Goal: Find specific page/section: Find specific page/section

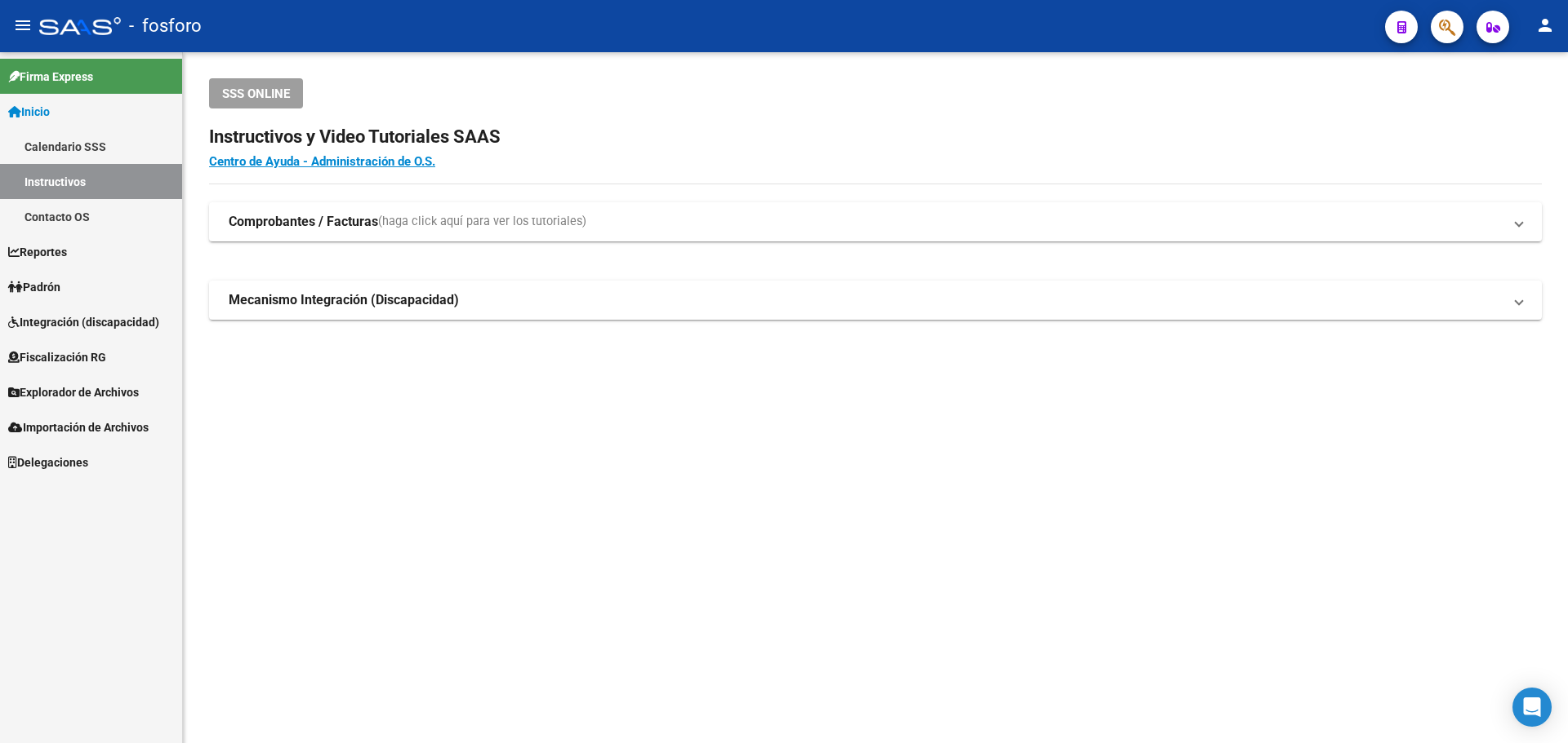
click at [77, 280] on link "Padrón" at bounding box center [90, 287] width 182 height 35
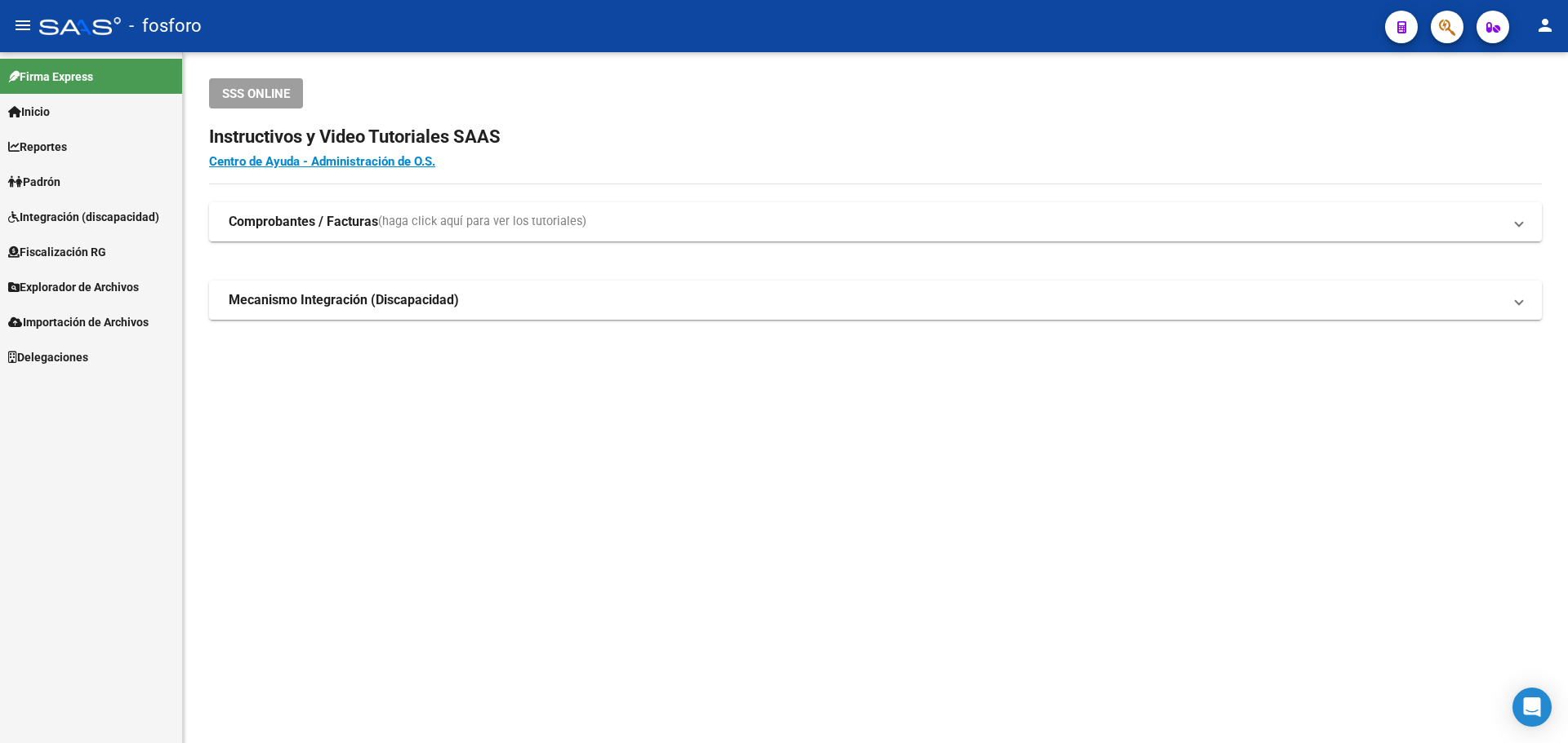
click at [79, 169] on link "Padrón" at bounding box center [90, 181] width 182 height 35
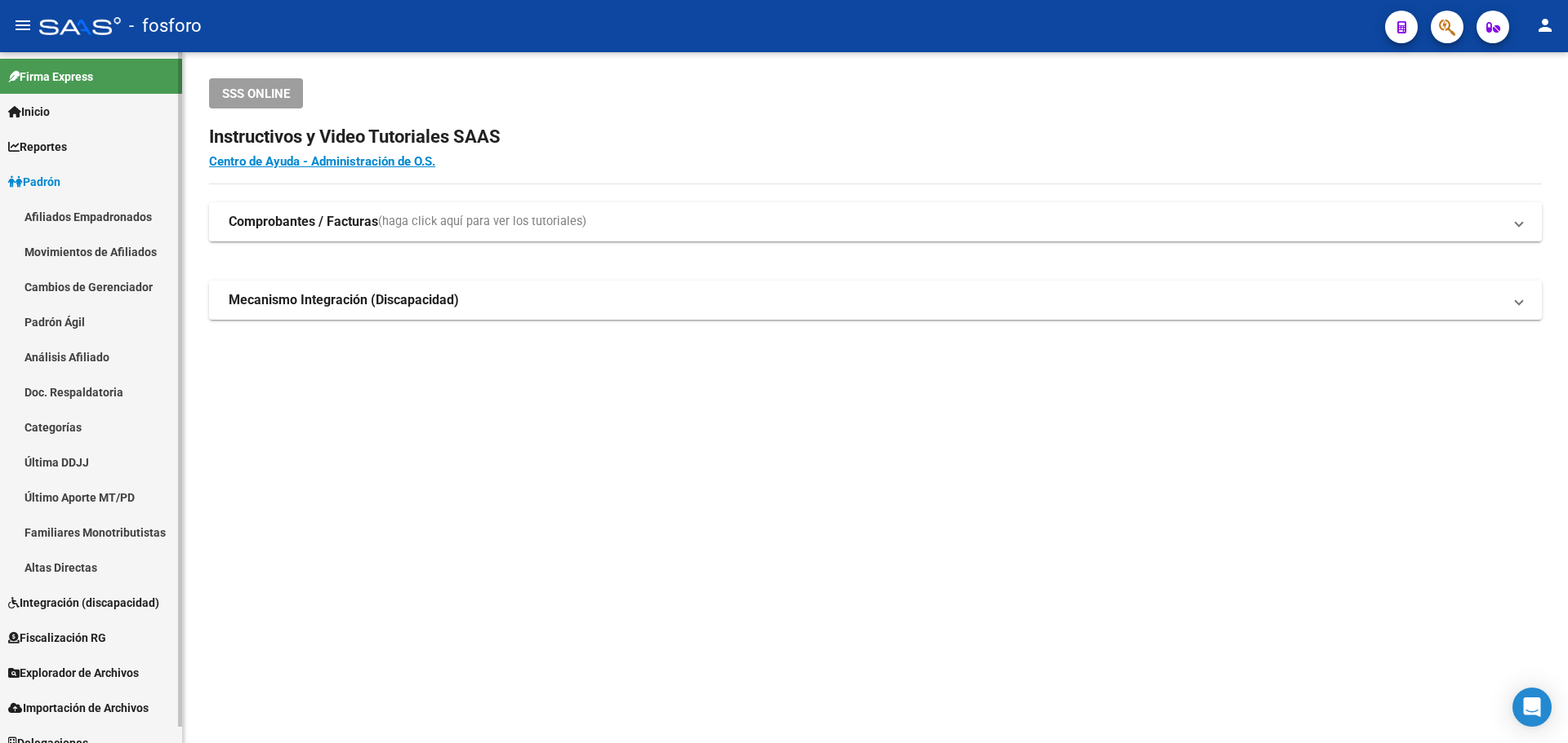
click at [99, 215] on link "Afiliados Empadronados" at bounding box center [90, 216] width 182 height 35
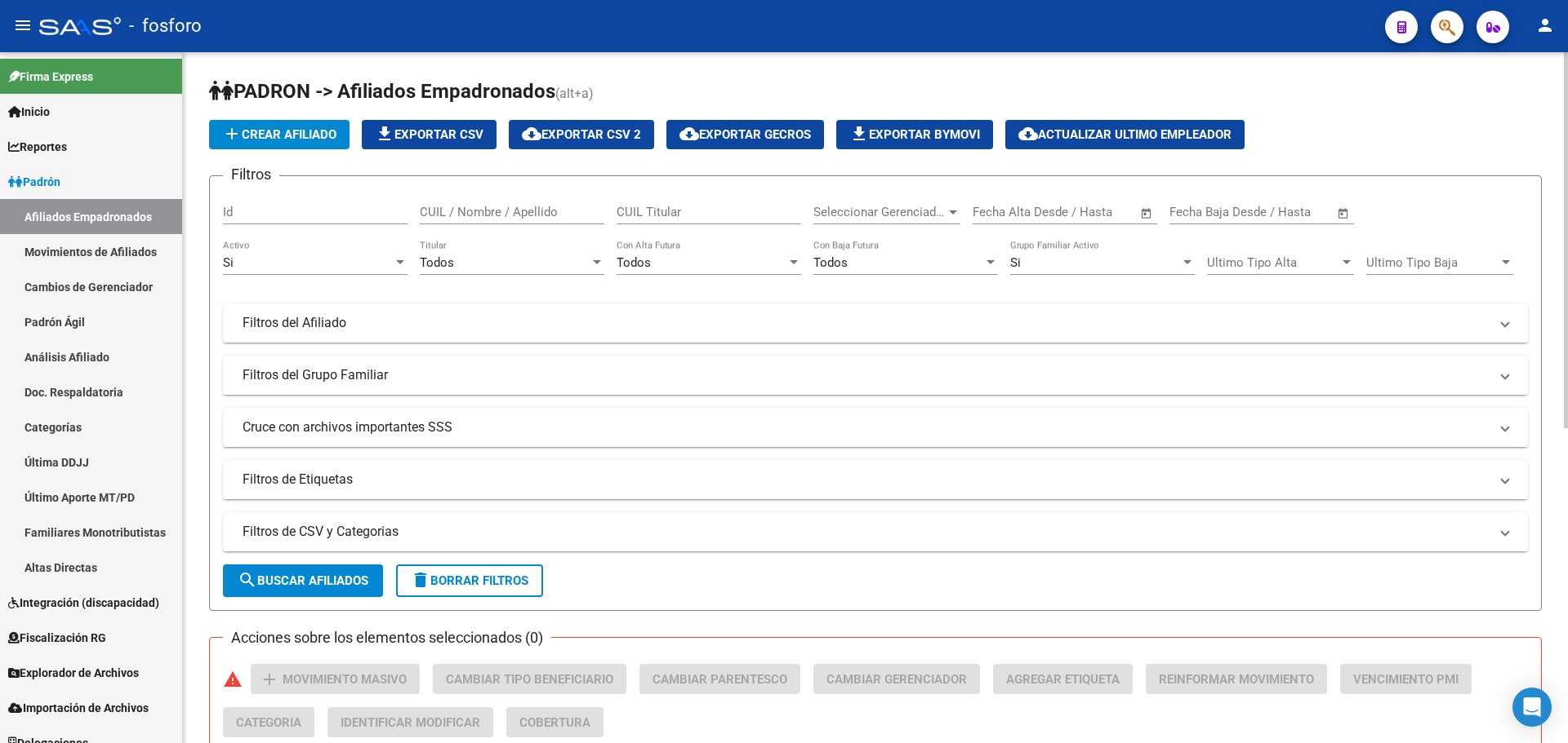
click at [404, 421] on mat-panel-title "Cruce con archivos importantes SSS" at bounding box center [866, 427] width 1246 height 18
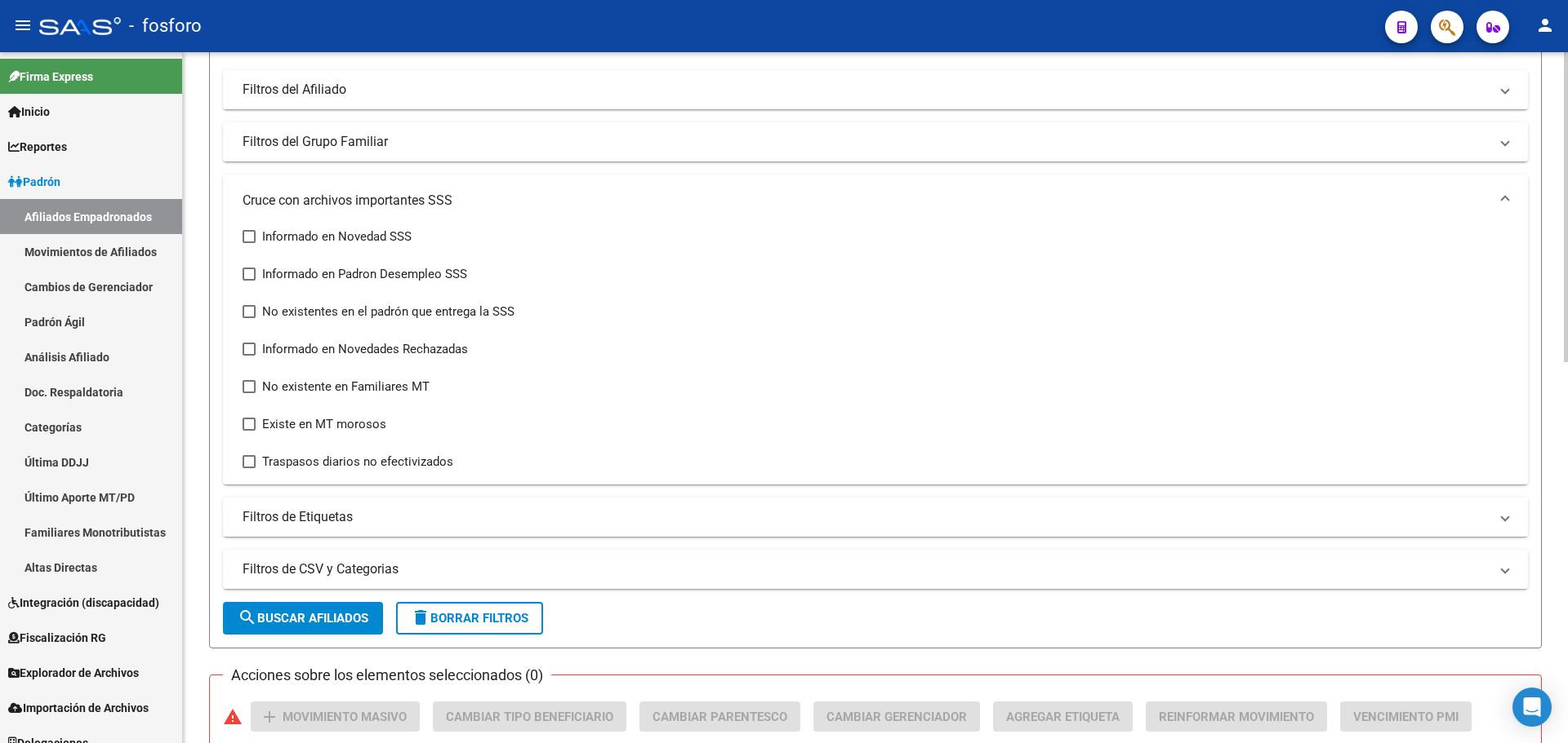
scroll to position [245, 0]
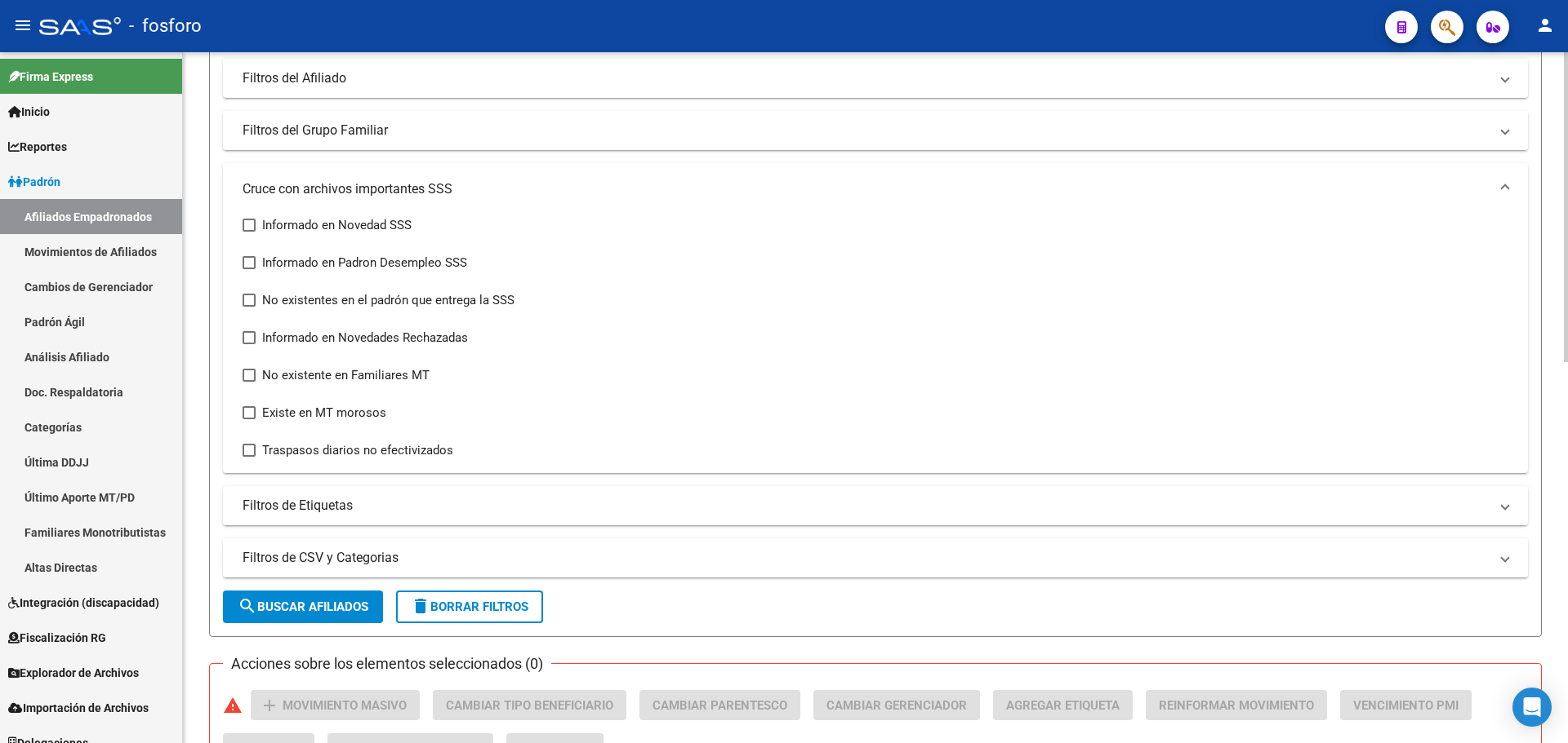
click at [368, 144] on mat-expansion-panel-header "Filtros del Grupo Familiar" at bounding box center [875, 131] width 1305 height 39
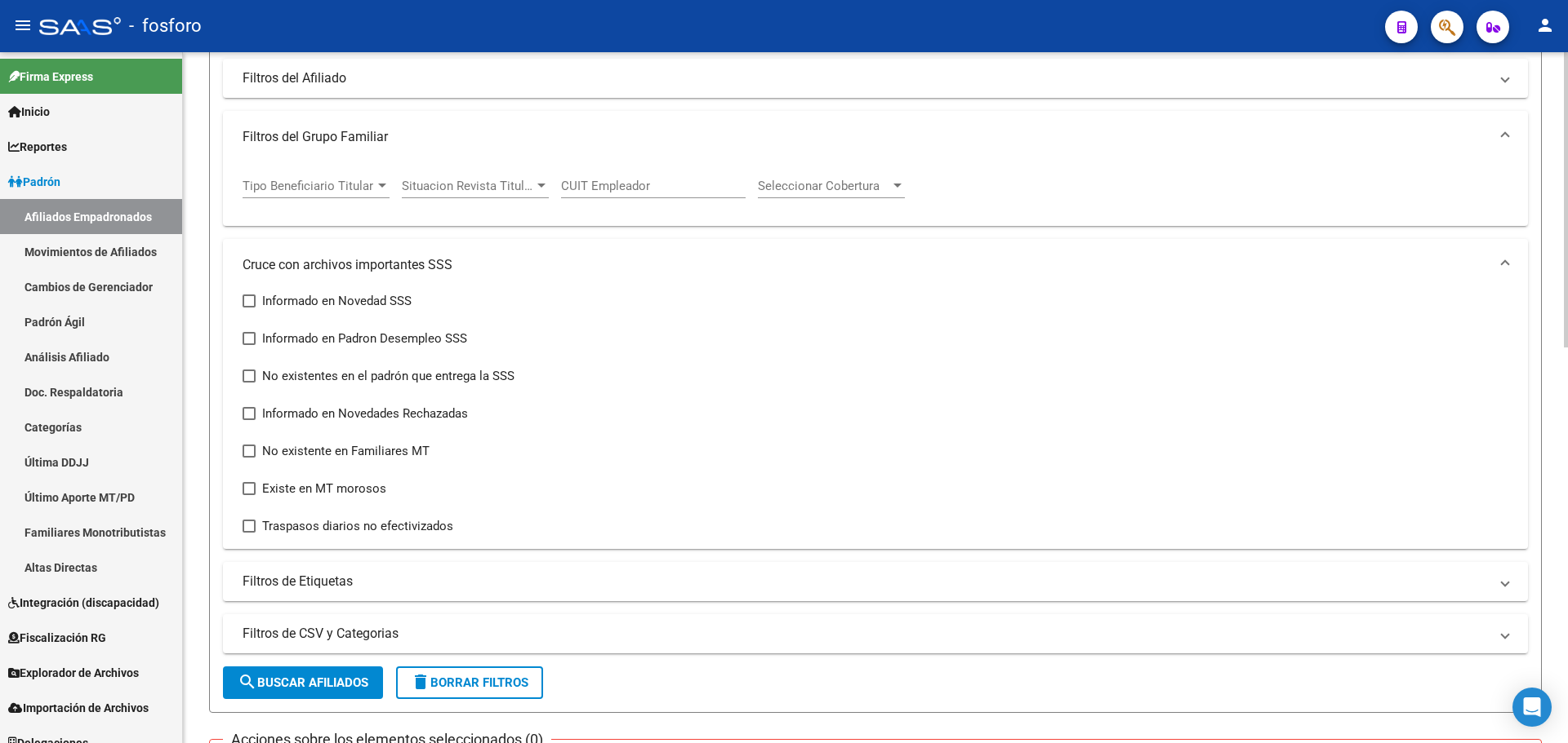
click at [348, 676] on span "search Buscar Afiliados" at bounding box center [302, 682] width 131 height 15
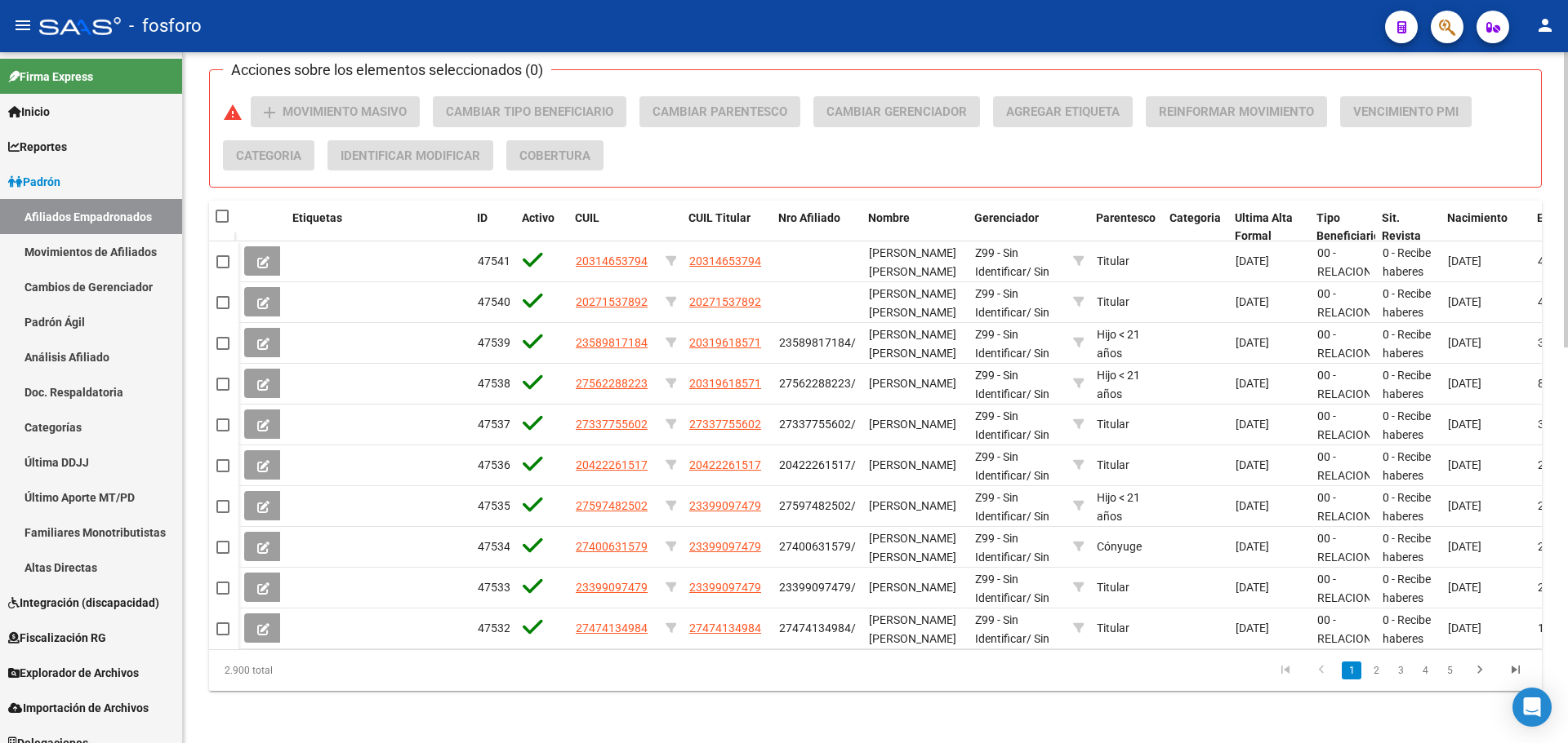
scroll to position [0, 553]
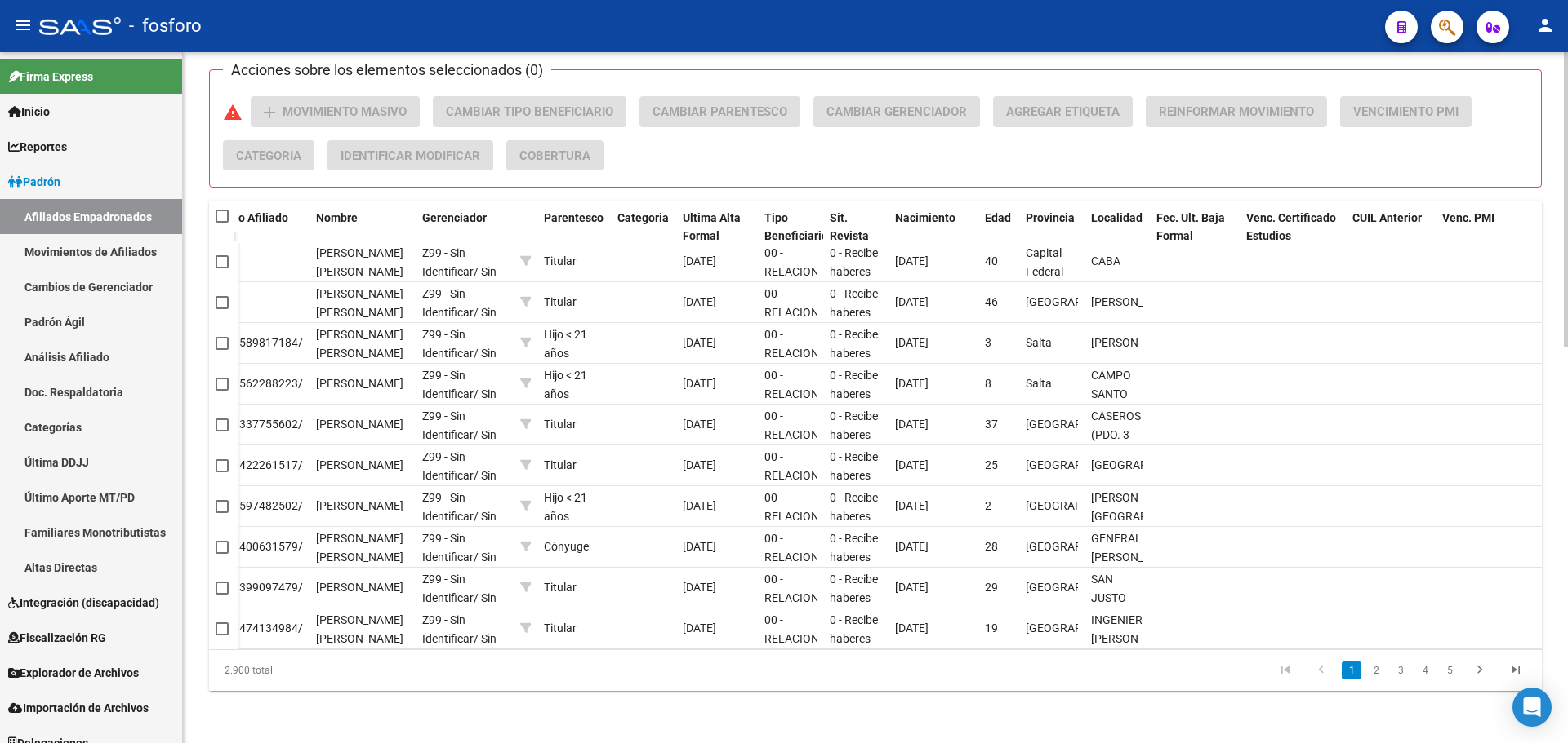
click at [1340, 655] on div "2.900 total 1 2 3 4 5" at bounding box center [875, 670] width 1332 height 41
drag, startPoint x: 1296, startPoint y: 659, endPoint x: 644, endPoint y: 654, distance: 652.0
click at [889, 661] on div "2.900 total 1 2 3 4 5" at bounding box center [875, 670] width 1332 height 41
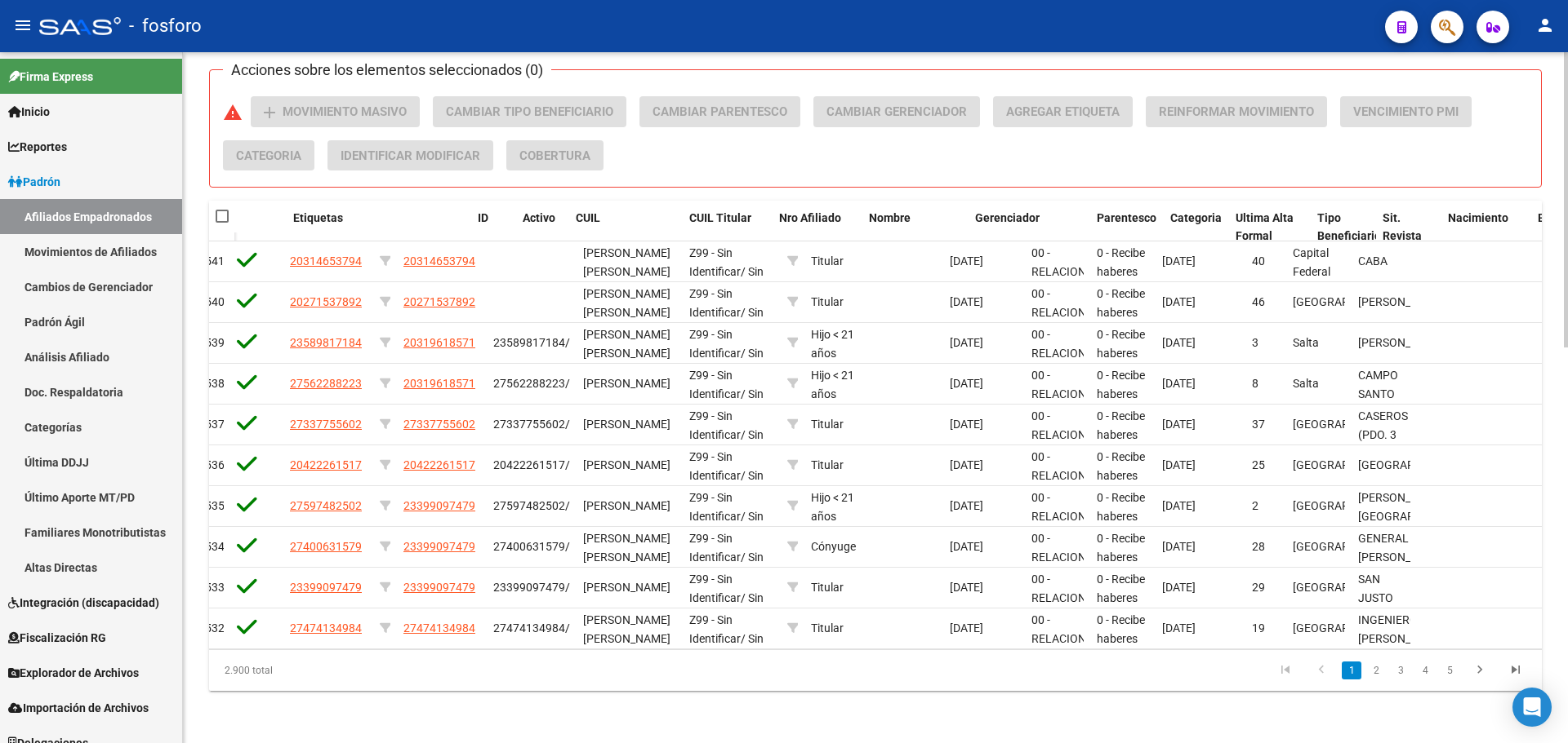
scroll to position [0, 0]
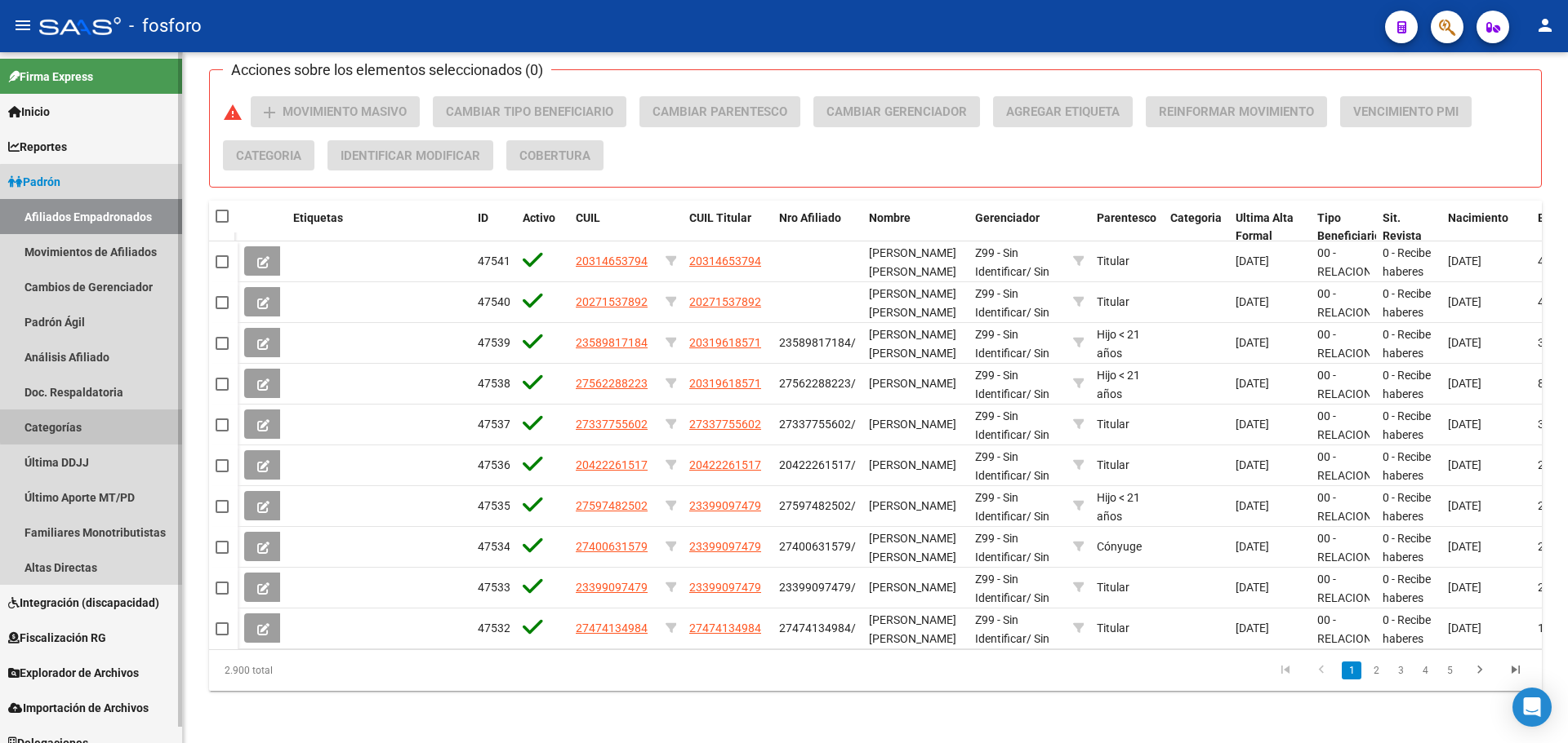
click at [112, 424] on link "Categorías" at bounding box center [90, 427] width 182 height 35
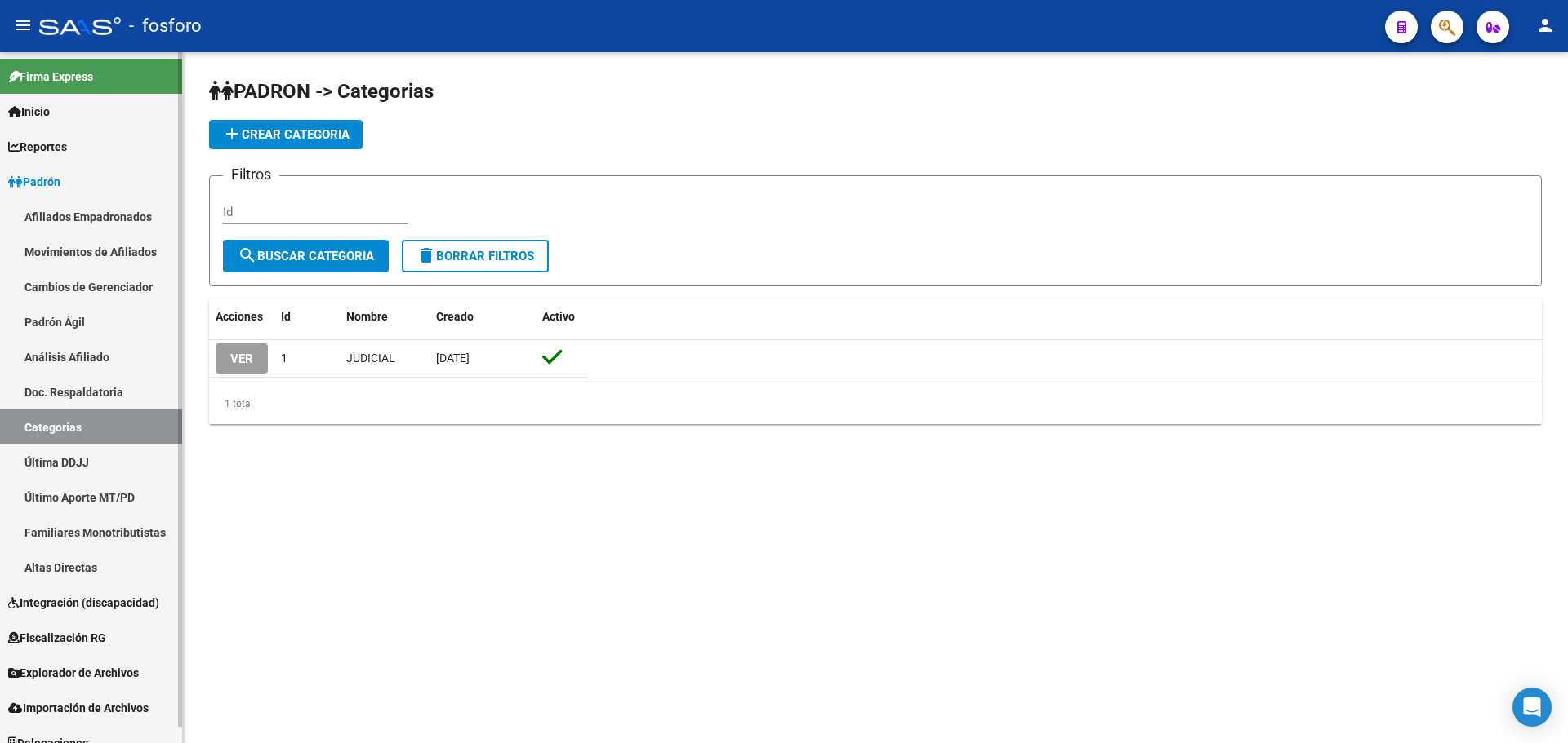
click at [70, 316] on link "Padrón Ágil" at bounding box center [90, 322] width 182 height 35
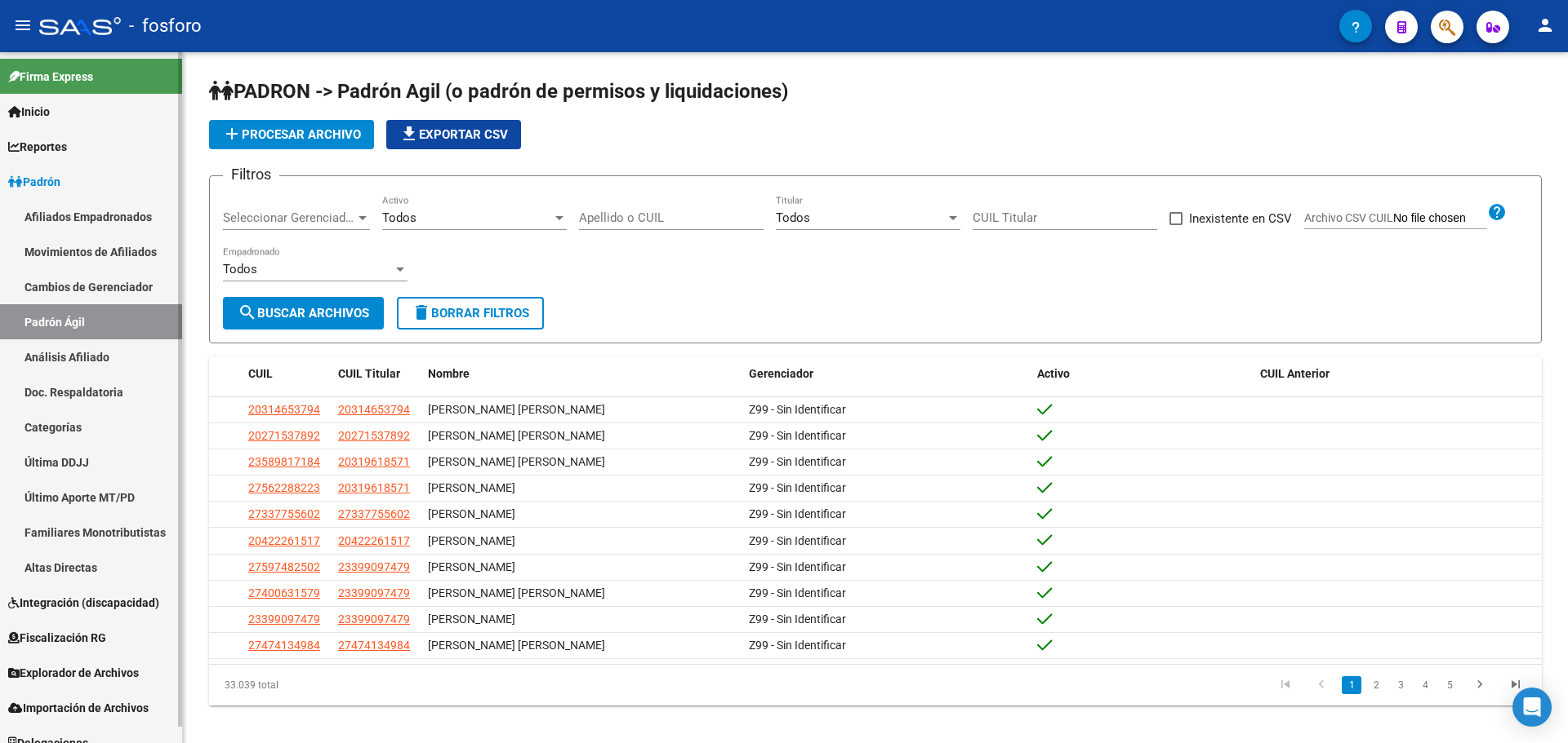
click at [72, 129] on link "Reportes" at bounding box center [90, 146] width 182 height 35
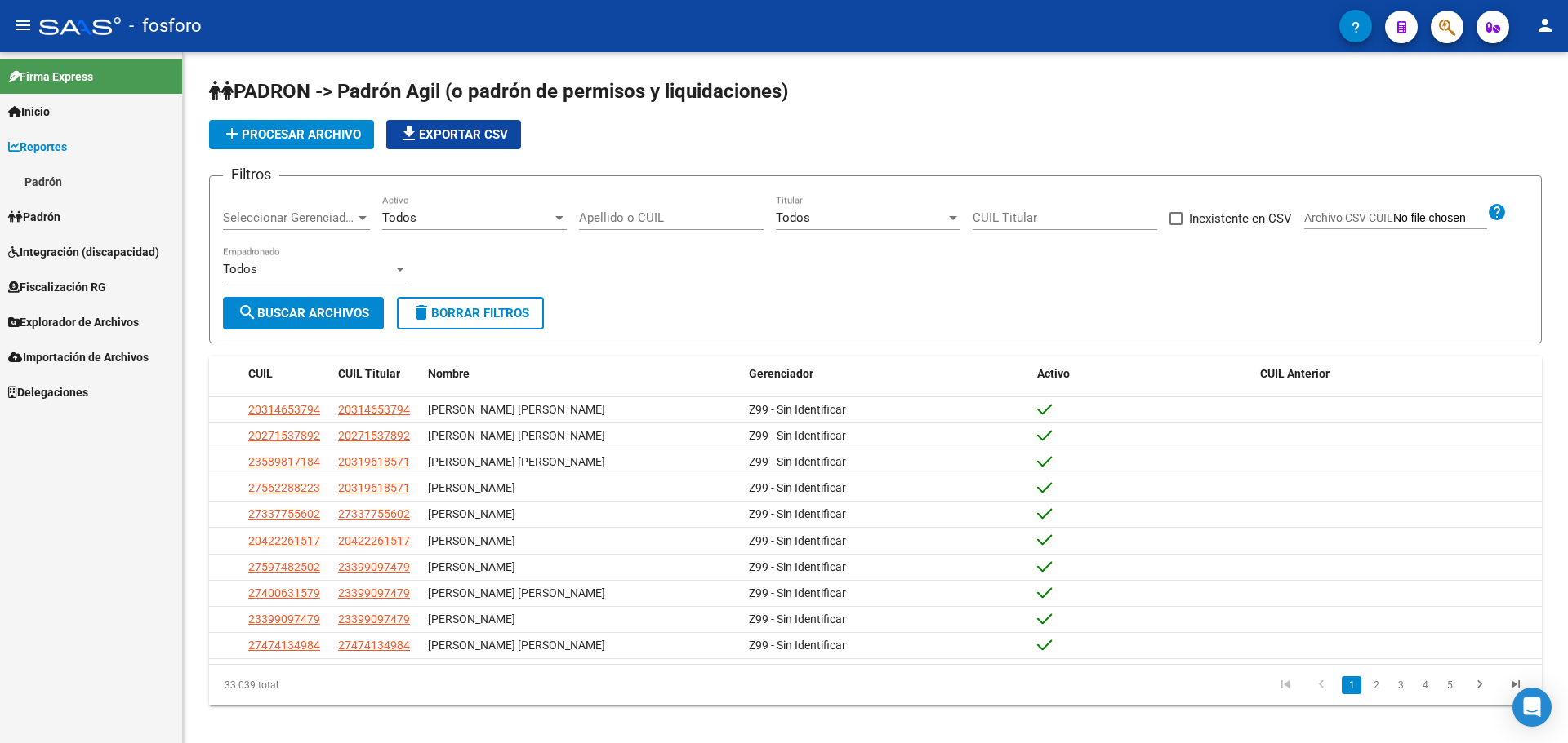
click at [54, 178] on link "Padrón" at bounding box center [90, 181] width 182 height 35
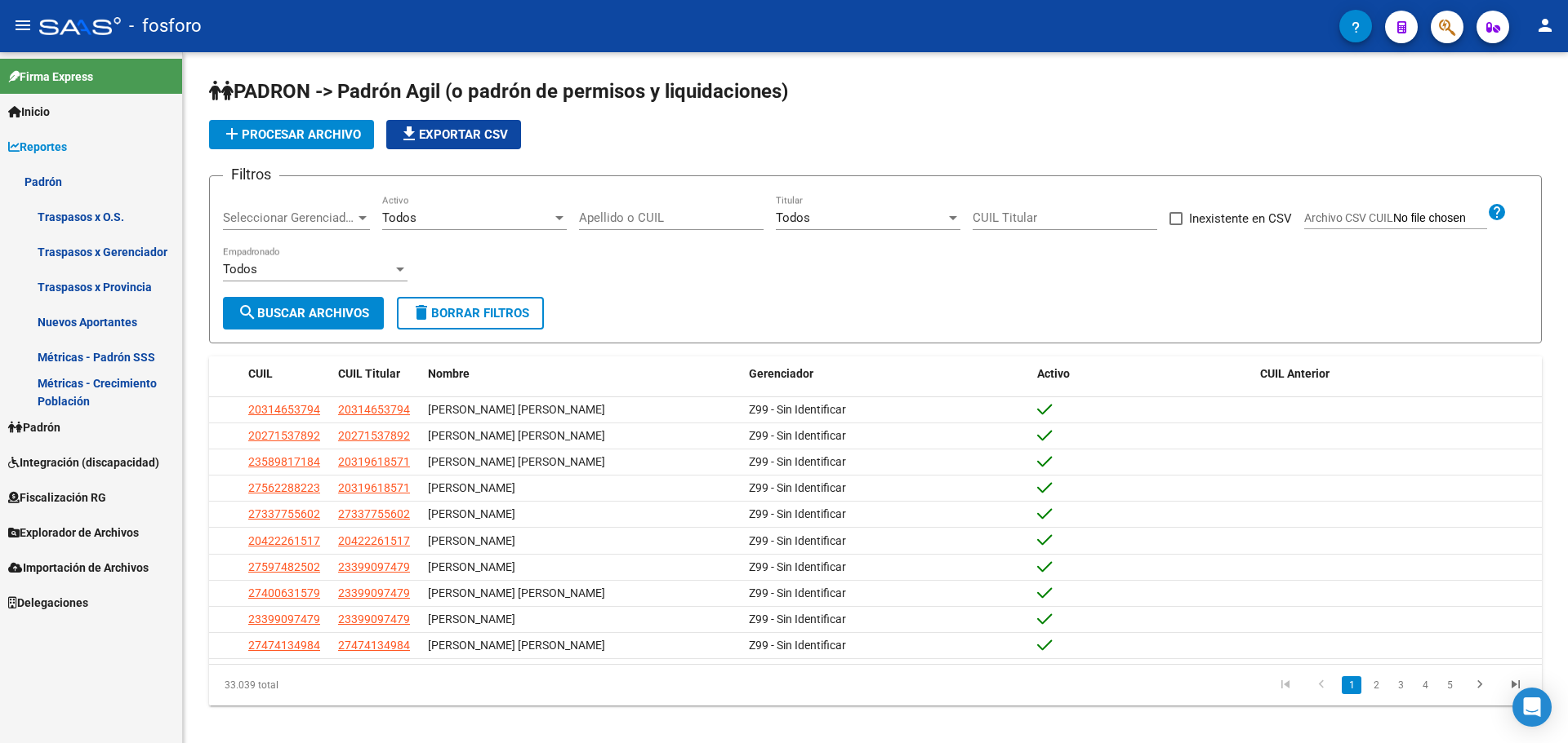
click at [60, 172] on link "Padrón" at bounding box center [90, 181] width 182 height 35
